Goal: Find specific page/section: Find specific page/section

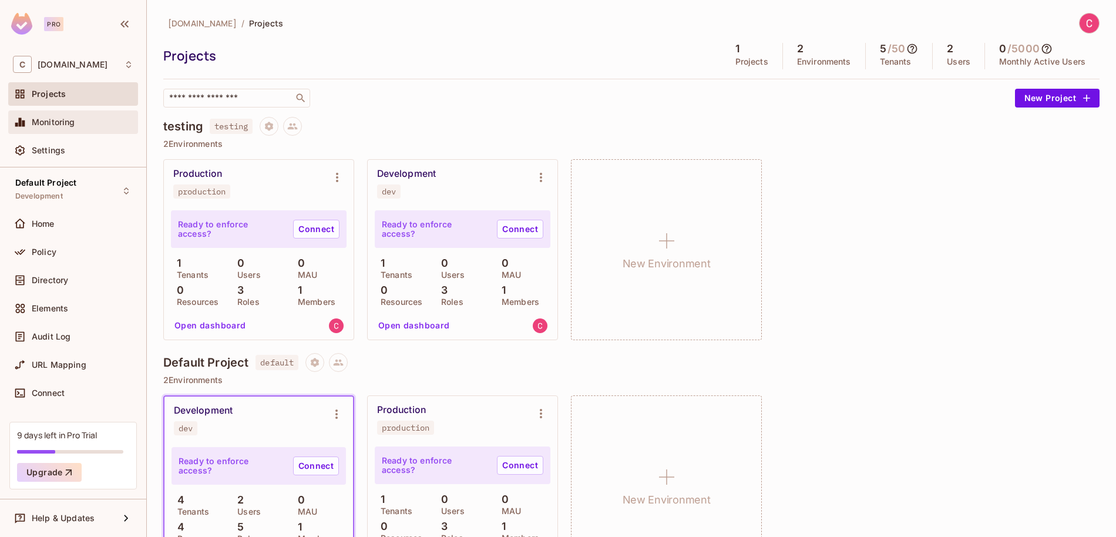
scroll to position [52, 0]
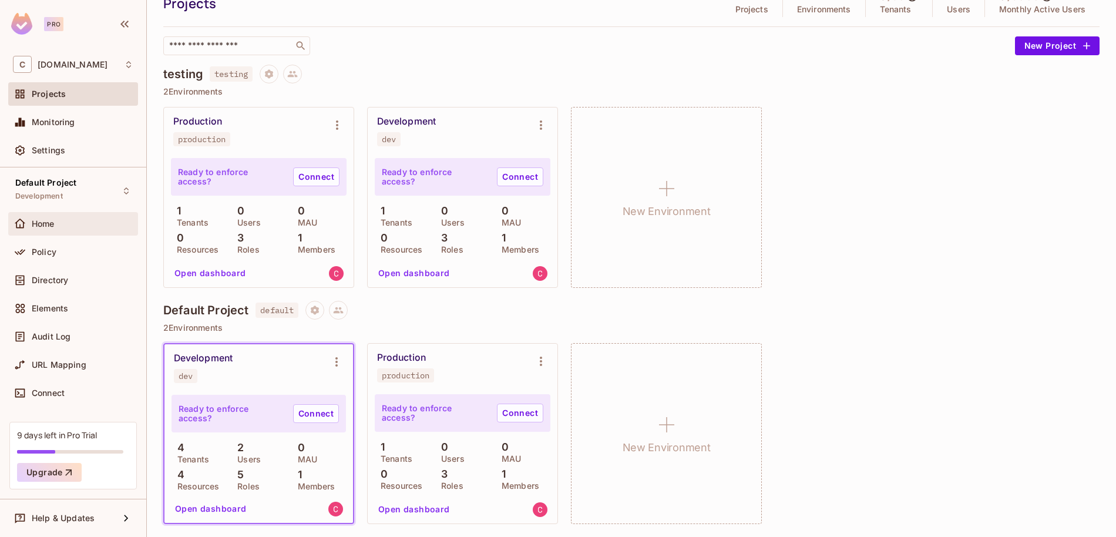
click at [83, 224] on div "Home" at bounding box center [83, 223] width 102 height 9
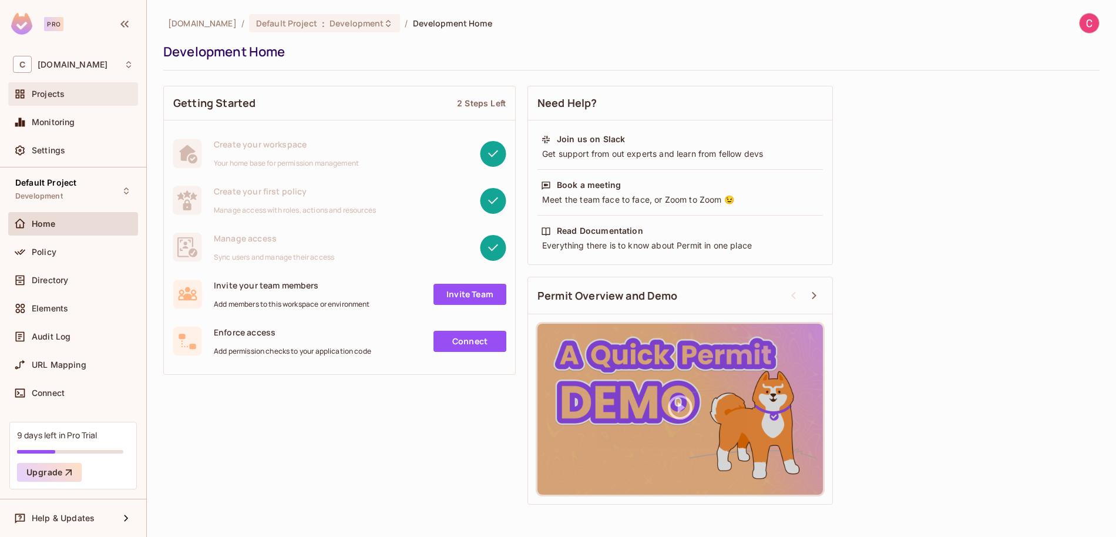
click at [78, 105] on div "Projects" at bounding box center [73, 93] width 130 height 23
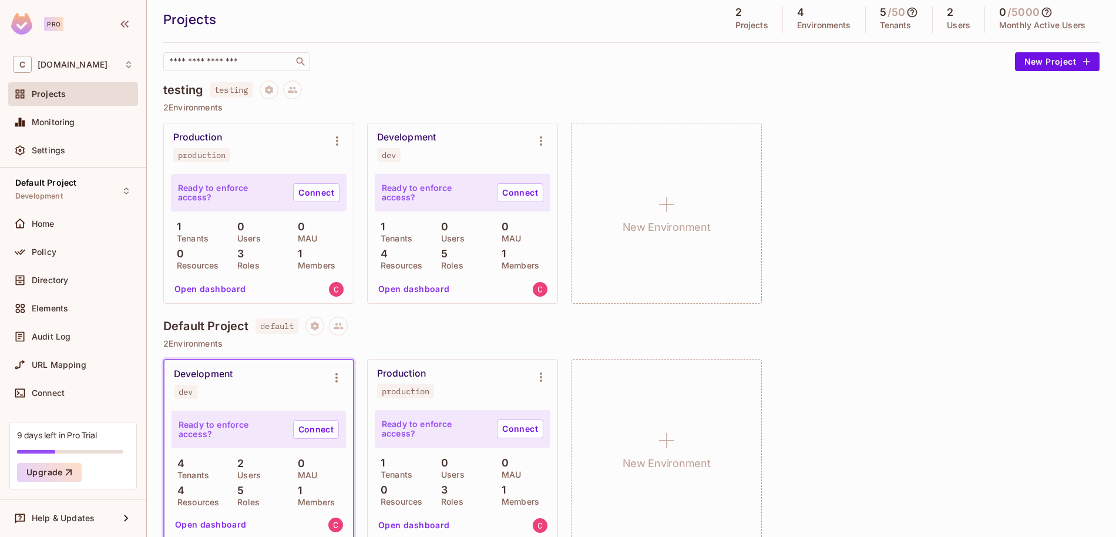
scroll to position [52, 0]
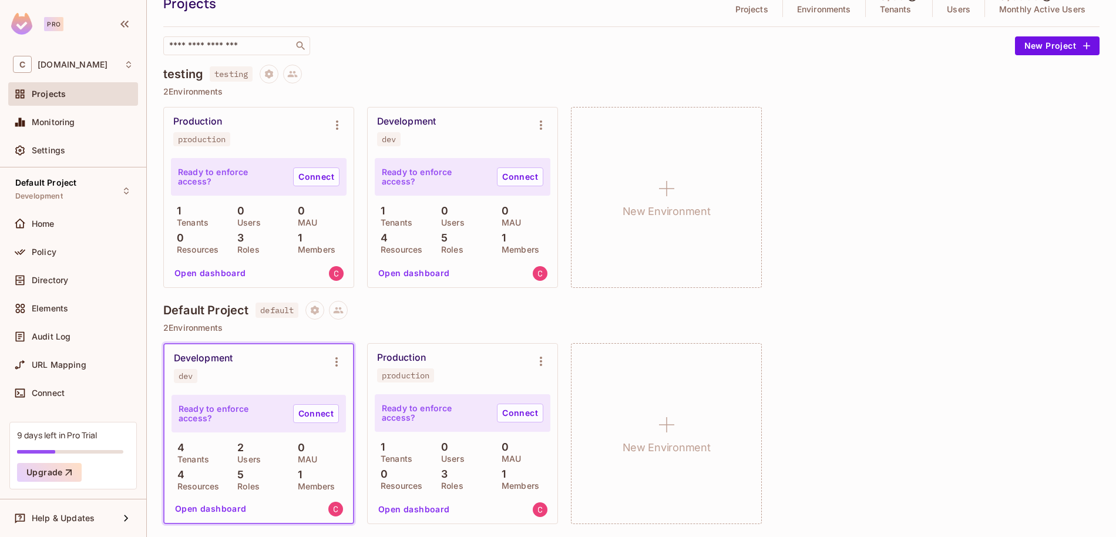
click at [390, 274] on button "Open dashboard" at bounding box center [413, 273] width 81 height 19
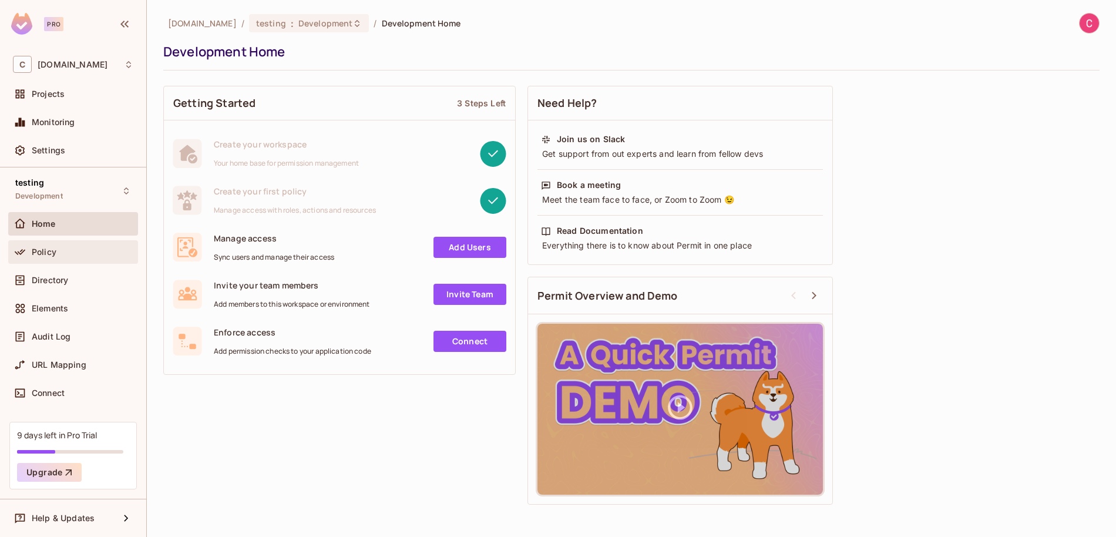
click at [67, 251] on div "Policy" at bounding box center [83, 251] width 102 height 9
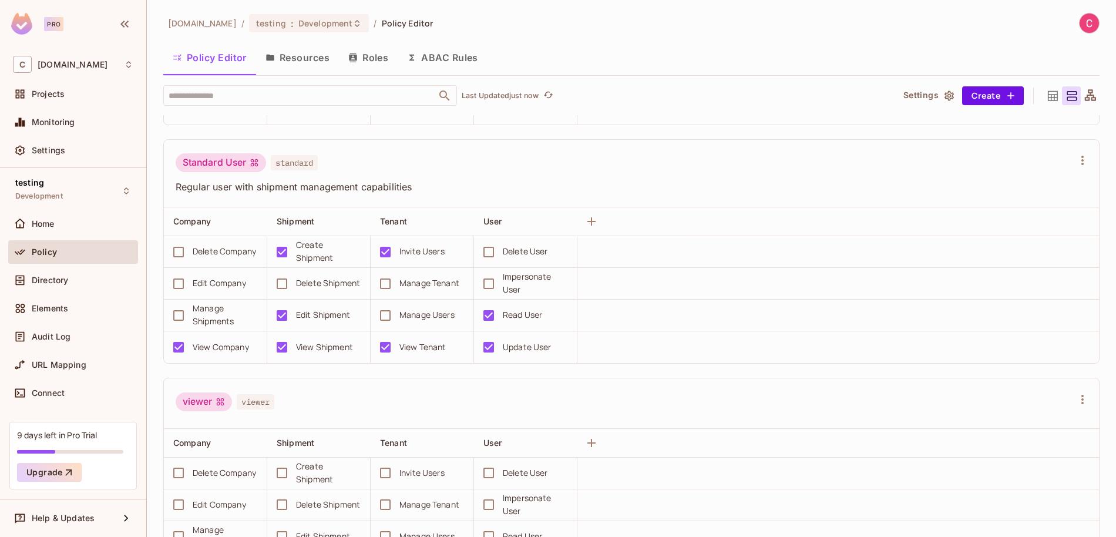
scroll to position [734, 0]
